Goal: Task Accomplishment & Management: Manage account settings

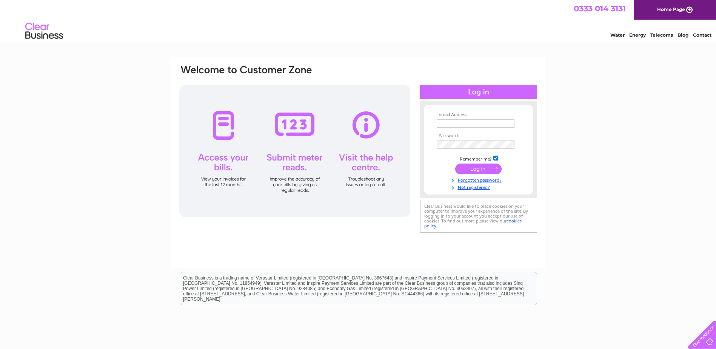
type input "davefarms@hotmail.com"
click at [226, 117] on div at bounding box center [294, 151] width 231 height 132
click at [477, 166] on input "submit" at bounding box center [478, 168] width 46 height 11
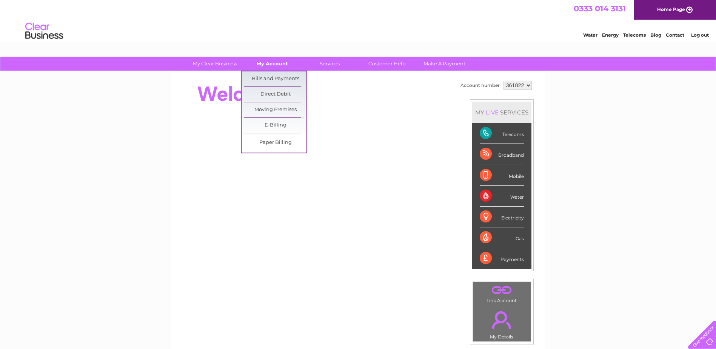
click at [280, 64] on link "My Account" at bounding box center [272, 64] width 62 height 14
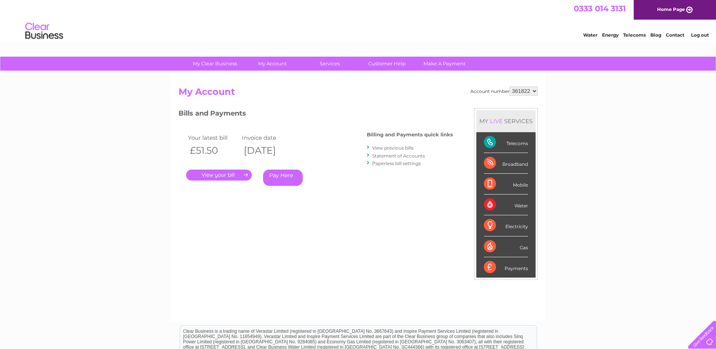
click at [218, 172] on link "." at bounding box center [219, 175] width 66 height 11
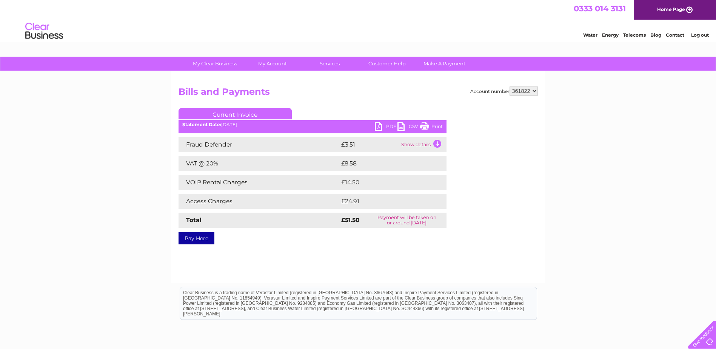
click at [413, 144] on td "Show details" at bounding box center [422, 144] width 47 height 15
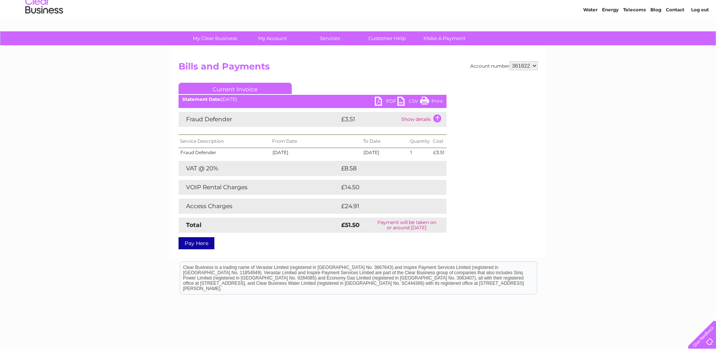
scroll to position [38, 0]
